Goal: Check status: Check status

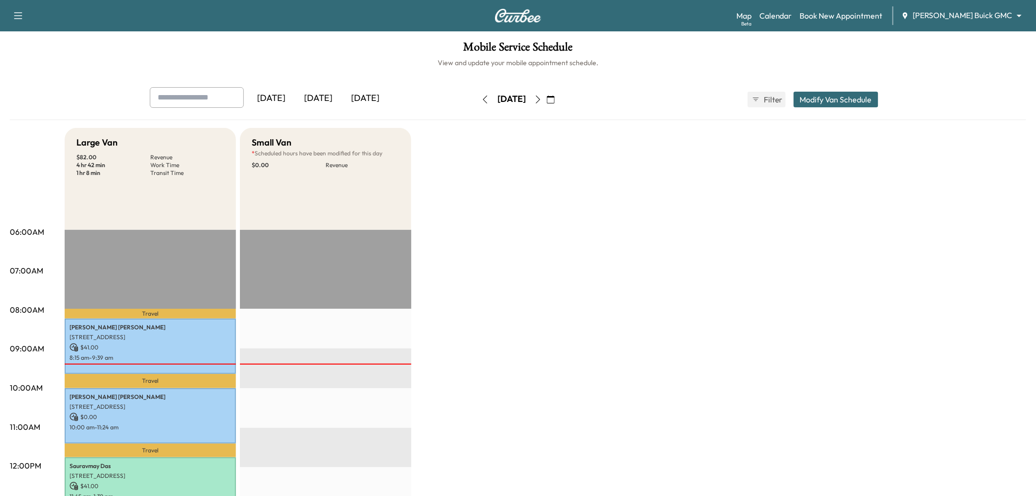
click at [332, 95] on div "[DATE]" at bounding box center [318, 98] width 47 height 23
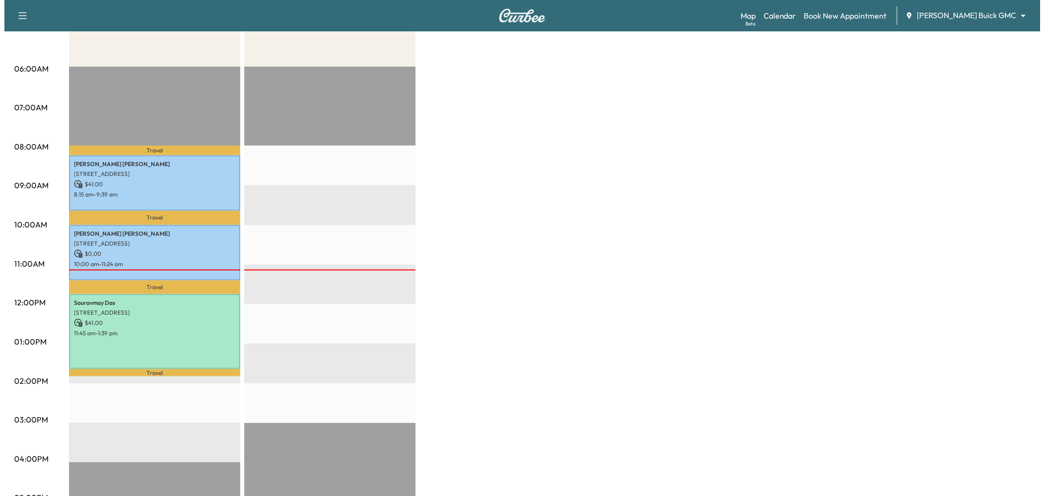
scroll to position [54, 0]
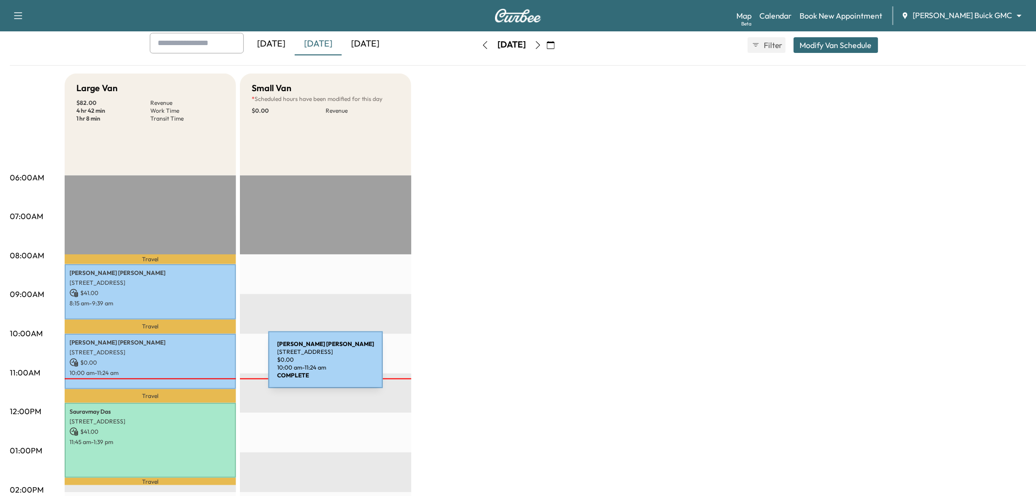
click at [195, 369] on p "10:00 am - 11:24 am" at bounding box center [151, 373] width 162 height 8
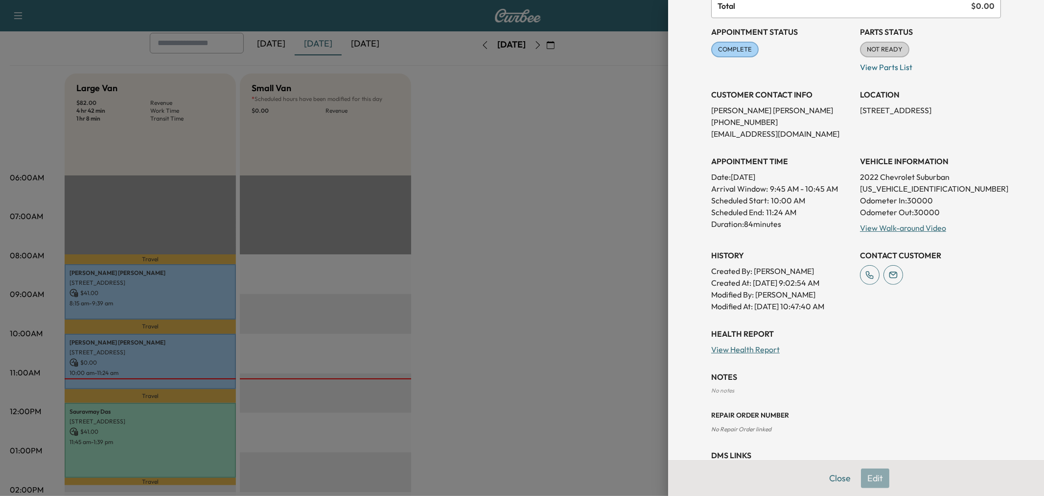
scroll to position [147, 0]
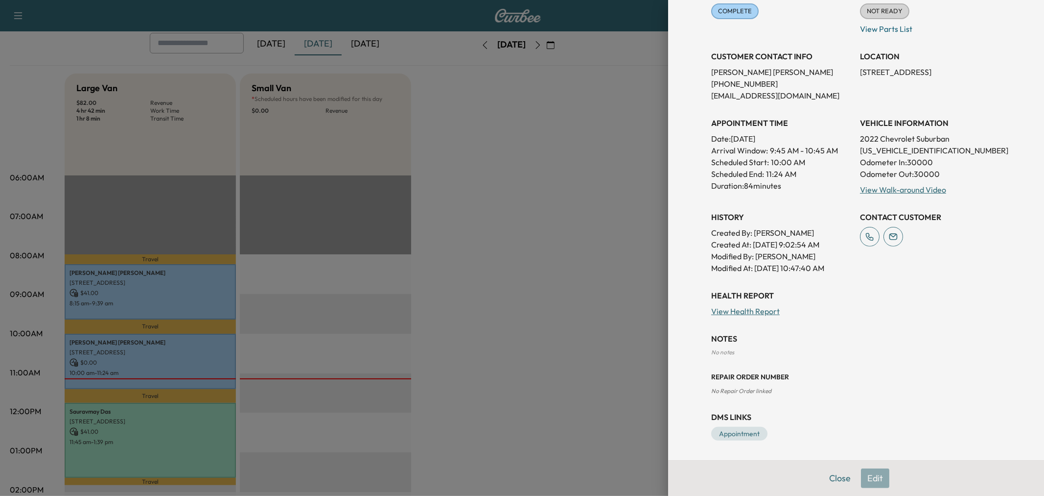
click at [481, 370] on div at bounding box center [522, 248] width 1044 height 496
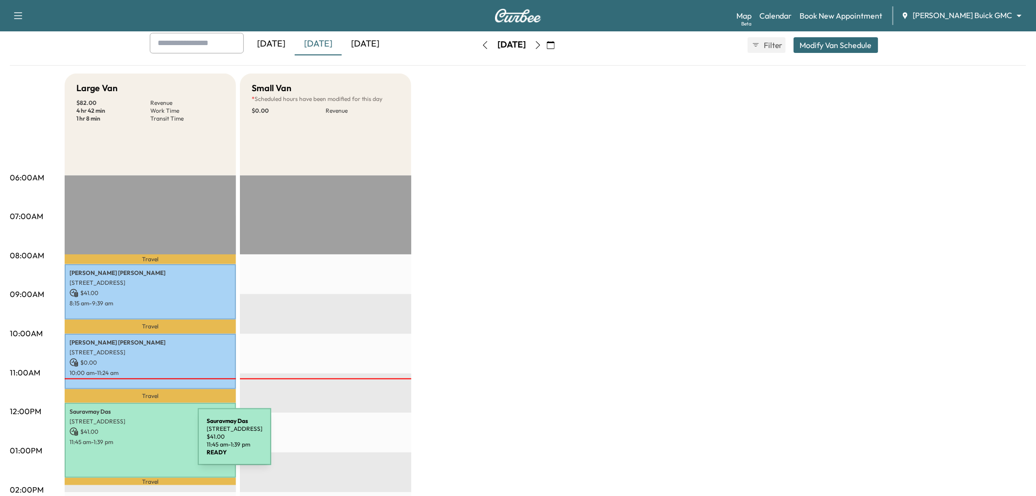
click at [124, 442] on div "Sauravmay [GEOGRAPHIC_DATA][STREET_ADDRESS] $ 41.00 11:45 am - 1:39 pm" at bounding box center [150, 440] width 171 height 75
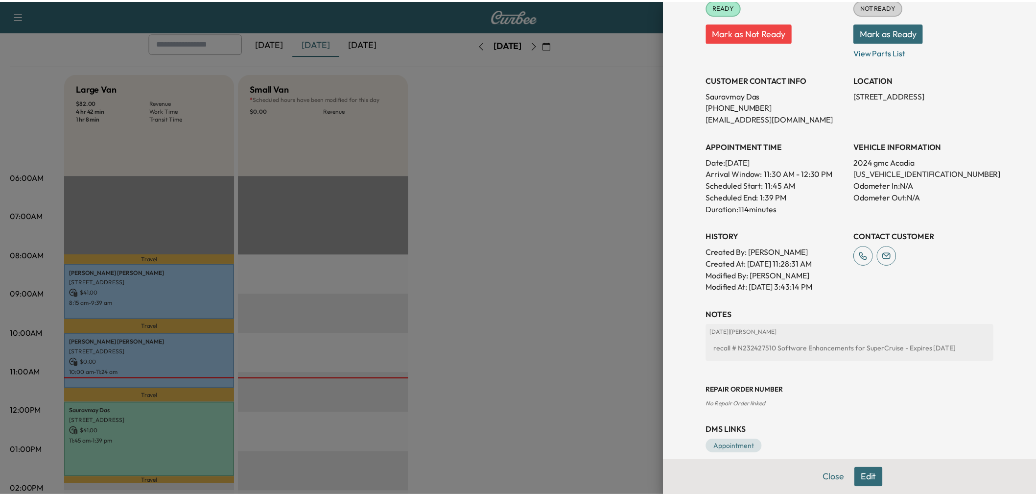
scroll to position [54, 0]
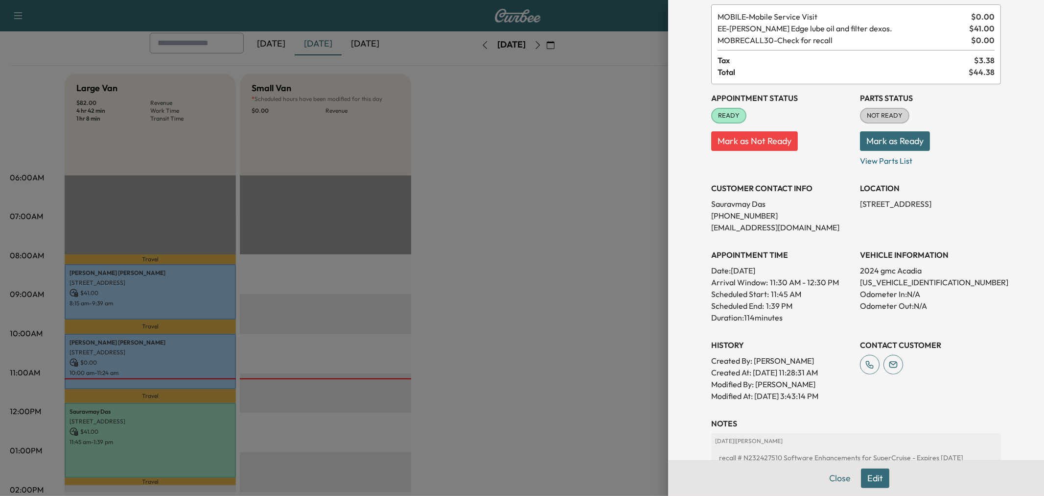
click at [557, 320] on div at bounding box center [522, 248] width 1044 height 496
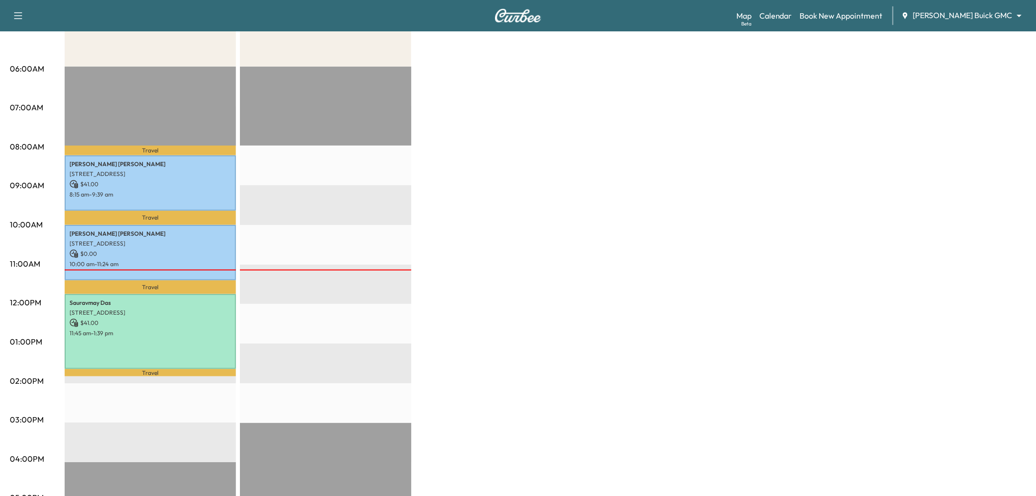
scroll to position [0, 0]
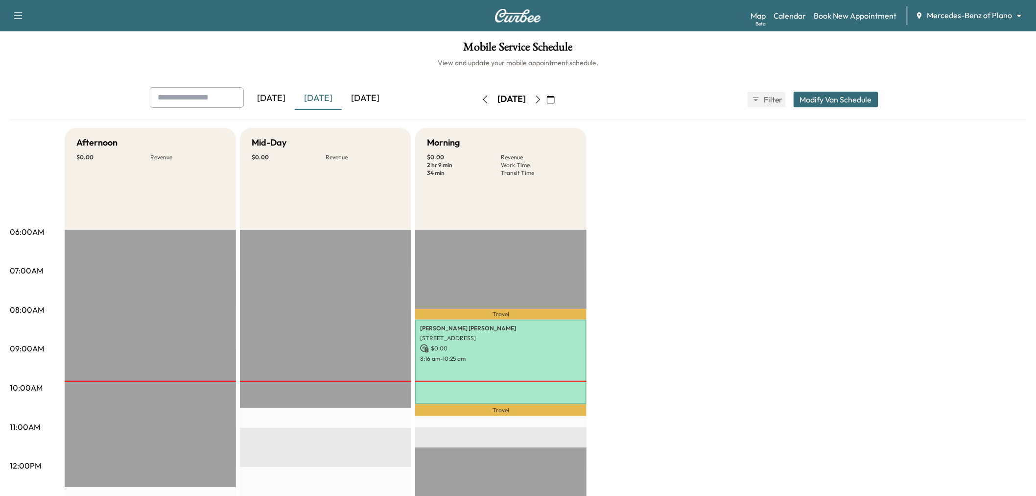
click at [326, 105] on div "[DATE]" at bounding box center [318, 98] width 47 height 23
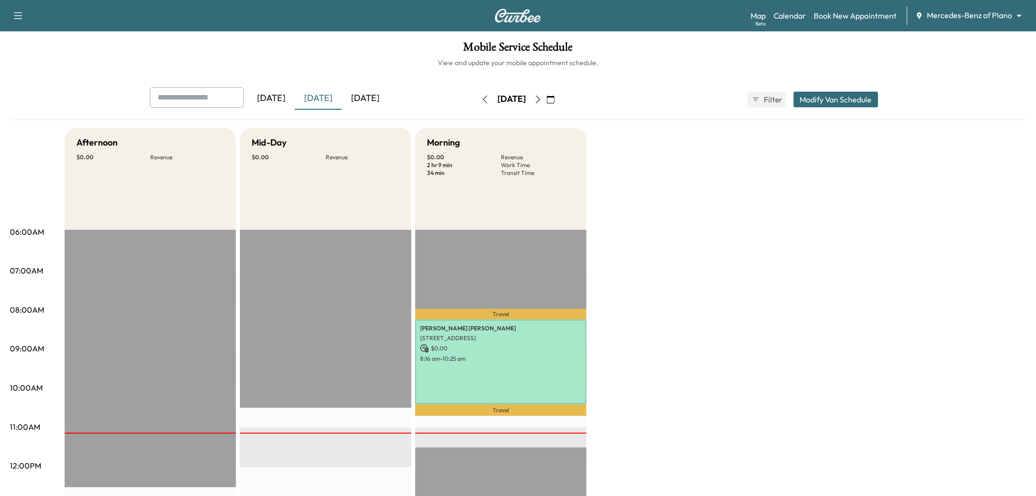
click at [790, 283] on div "Afternoon $ 0.00 Revenue EST Start Mid-Day $ 0.00 Revenue EST Start Morning $ 0…" at bounding box center [546, 495] width 962 height 735
